Goal: Use online tool/utility: Utilize a website feature to perform a specific function

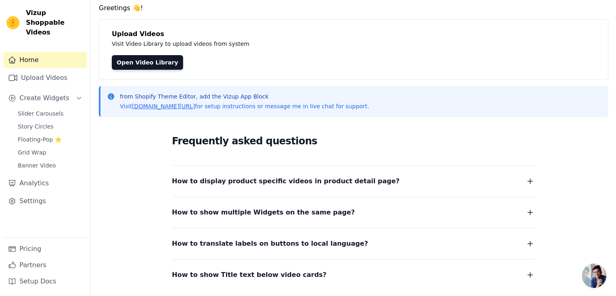
scroll to position [37, 0]
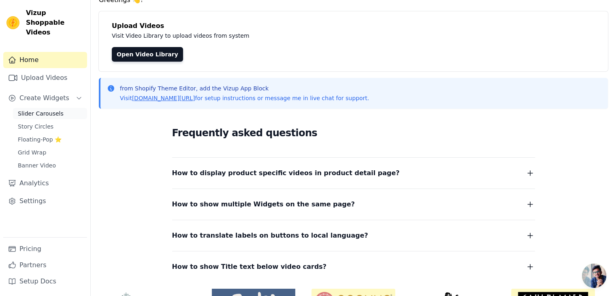
click at [36, 109] on span "Slider Carousels" at bounding box center [41, 113] width 46 height 8
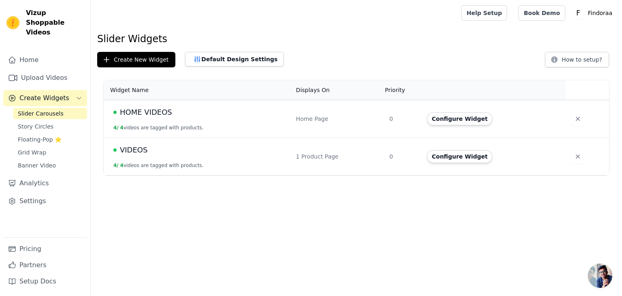
click at [366, 116] on div "Home Page" at bounding box center [338, 119] width 84 height 8
click at [118, 111] on div "HOME VIDEOS" at bounding box center [199, 112] width 173 height 11
click at [120, 128] on button "4 / 4 videos are tagged with products." at bounding box center [158, 127] width 90 height 6
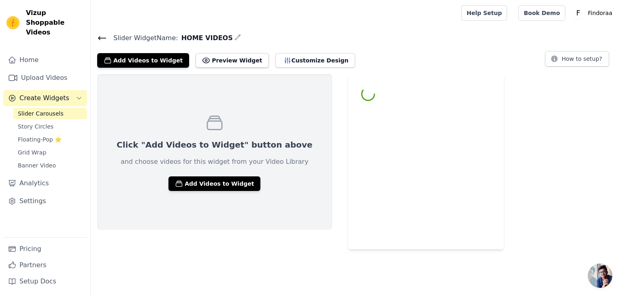
click at [120, 128] on html "Vizup Shoppable Videos Home Upload Videos Create Widgets Slider Carousels Story…" at bounding box center [311, 124] width 622 height 249
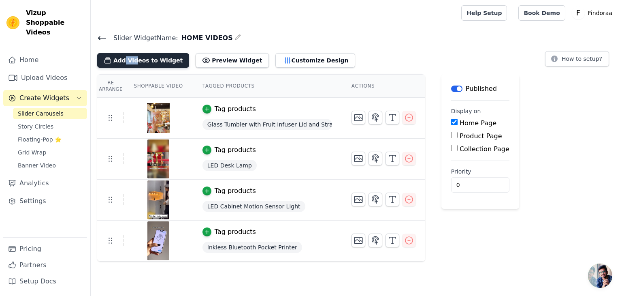
click at [152, 62] on button "Add Videos to Widget" at bounding box center [143, 60] width 92 height 15
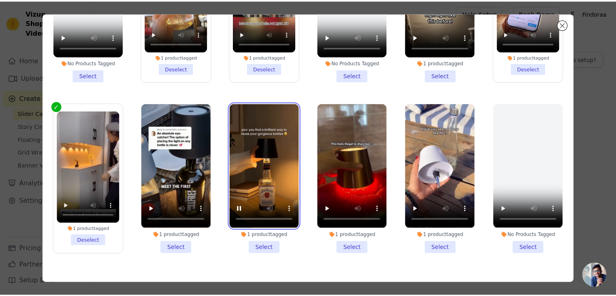
scroll to position [45, 0]
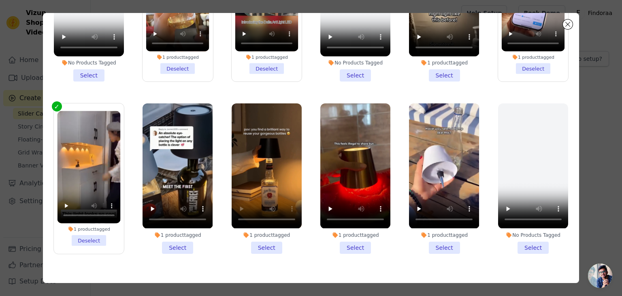
click at [271, 240] on li "1 product tagged Select" at bounding box center [267, 178] width 70 height 150
click at [0, 0] on input "1 product tagged Select" at bounding box center [0, 0] width 0 height 0
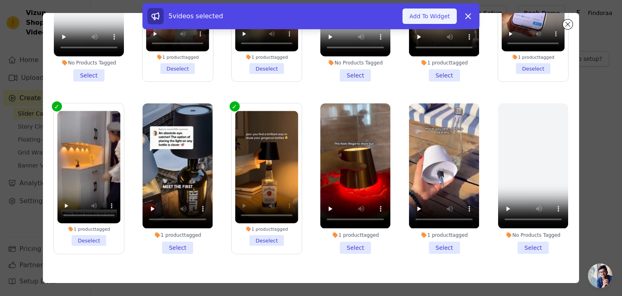
click at [417, 18] on button "Add To Widget" at bounding box center [430, 16] width 54 height 15
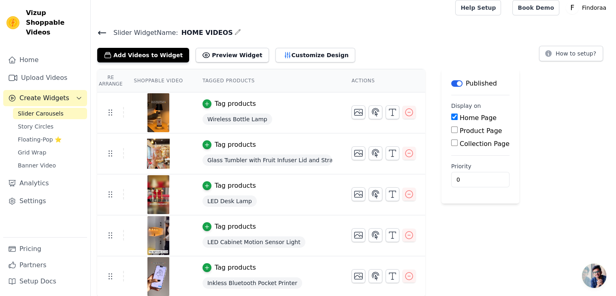
scroll to position [0, 0]
